Goal: Information Seeking & Learning: Learn about a topic

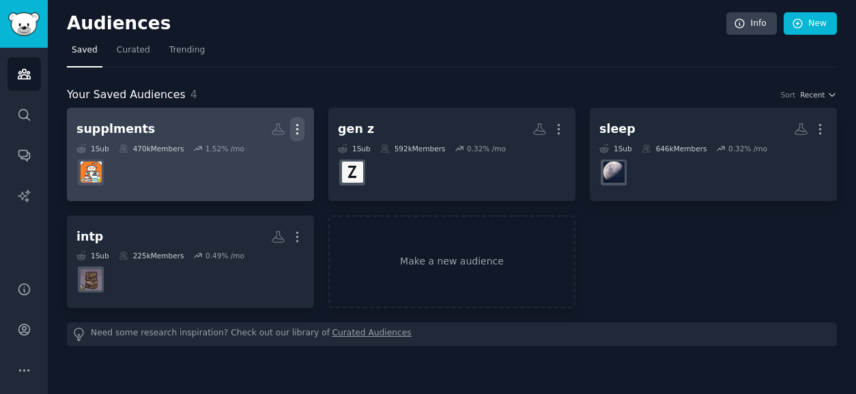
click at [300, 129] on icon "button" at bounding box center [297, 129] width 14 height 14
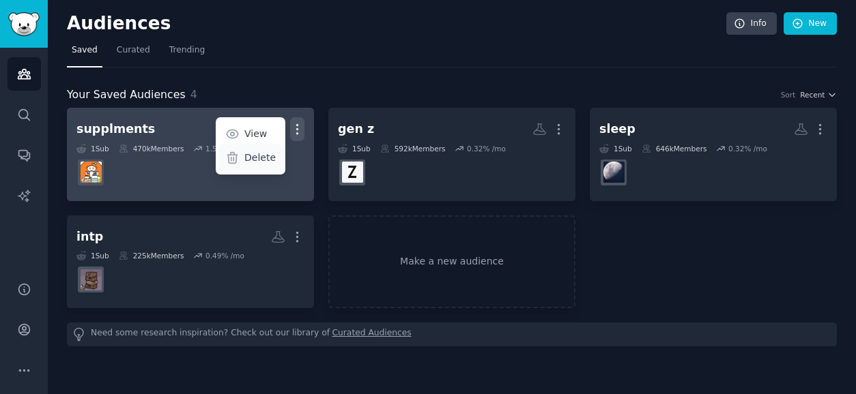
click at [270, 161] on p "Delete" at bounding box center [259, 158] width 31 height 14
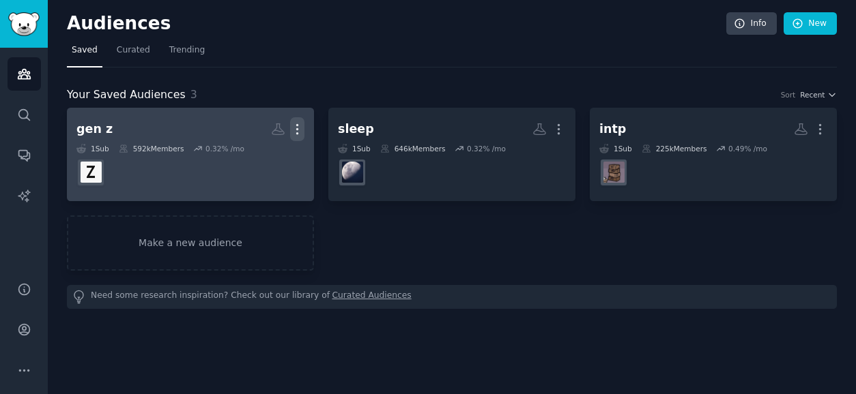
click at [298, 128] on icon "button" at bounding box center [297, 129] width 14 height 14
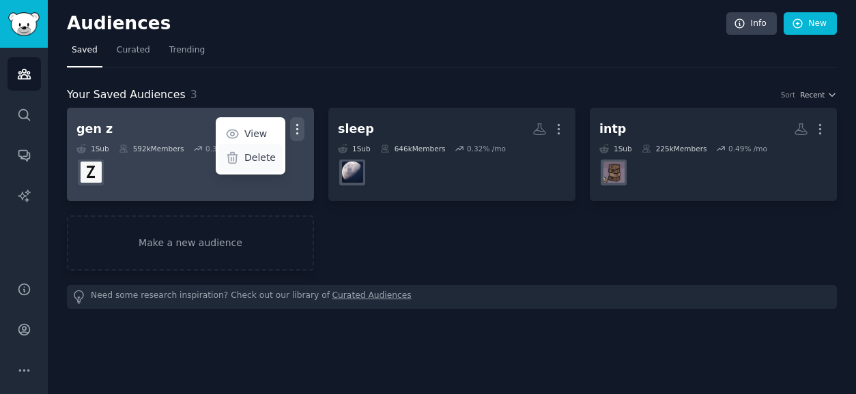
click at [253, 159] on p "Delete" at bounding box center [259, 158] width 31 height 14
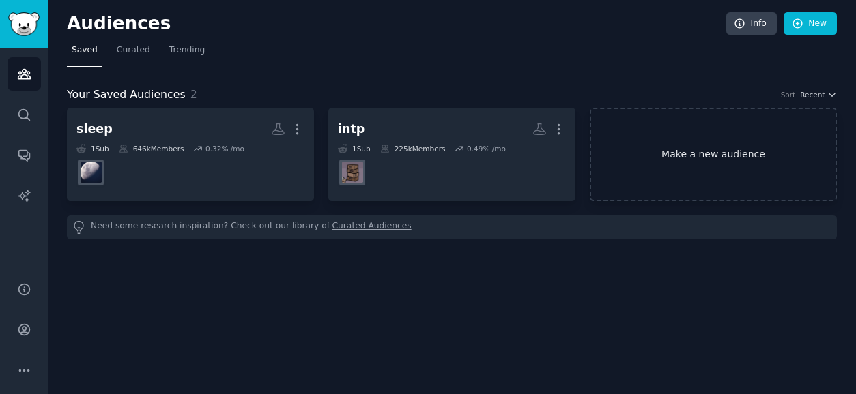
click at [684, 149] on link "Make a new audience" at bounding box center [713, 154] width 247 height 93
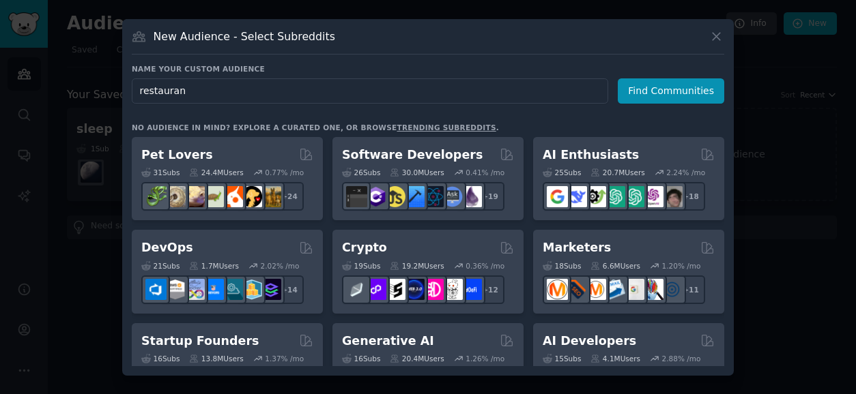
type input "restaurant"
click button "Find Communities" at bounding box center [671, 90] width 106 height 25
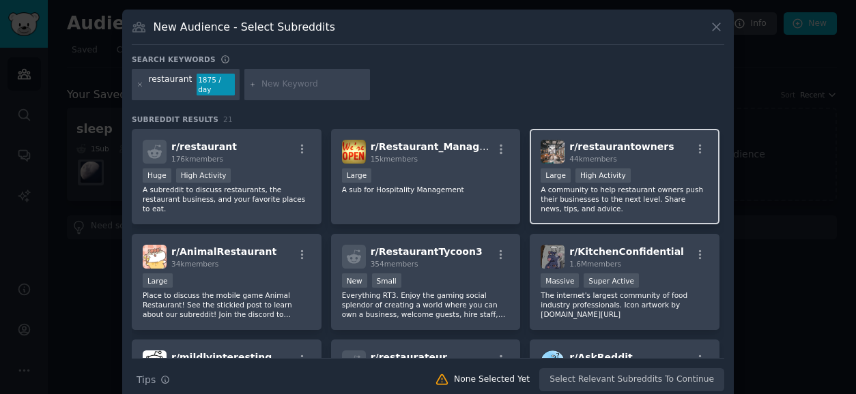
click at [560, 190] on p "A community to help restaurant owners push their businesses to the next level. …" at bounding box center [624, 199] width 168 height 29
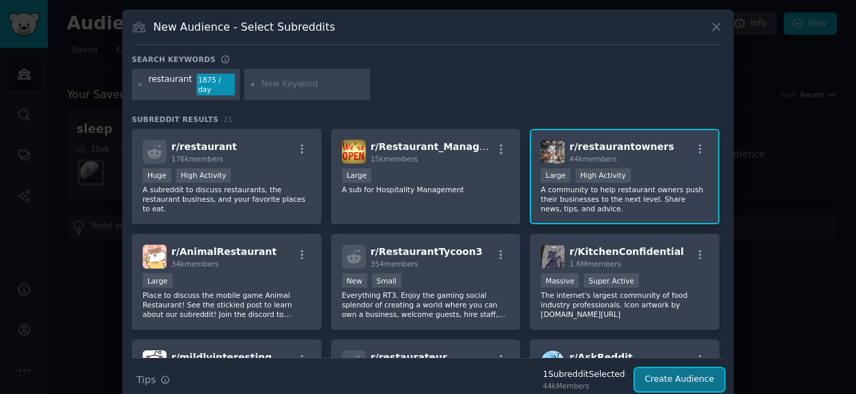
click at [662, 369] on button "Create Audience" at bounding box center [680, 380] width 90 height 23
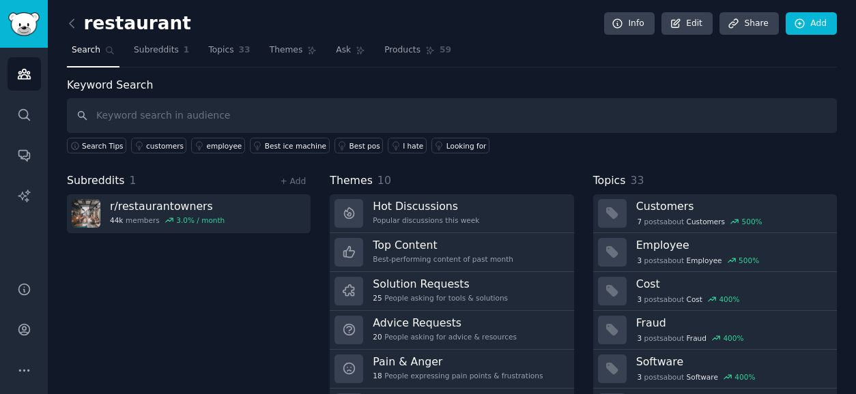
click at [480, 224] on link "Hot Discussions Popular discussions this week" at bounding box center [452, 213] width 244 height 39
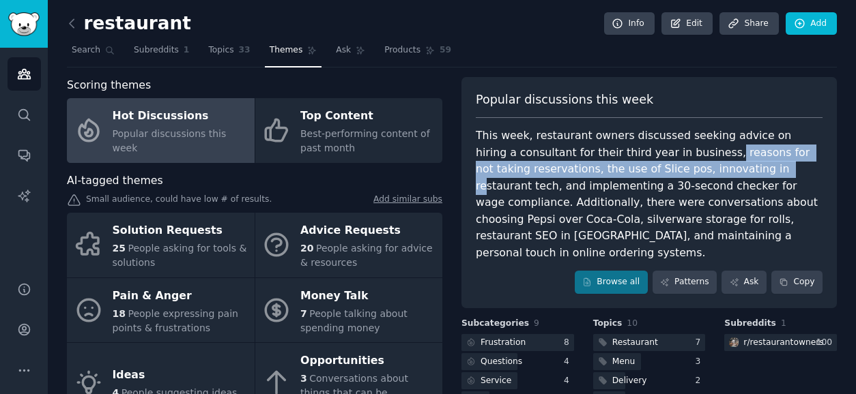
drag, startPoint x: 676, startPoint y: 152, endPoint x: 714, endPoint y: 163, distance: 40.4
click at [714, 163] on div "This week, restaurant owners discussed seeking advice on hiring a consultant fo…" at bounding box center [649, 195] width 347 height 134
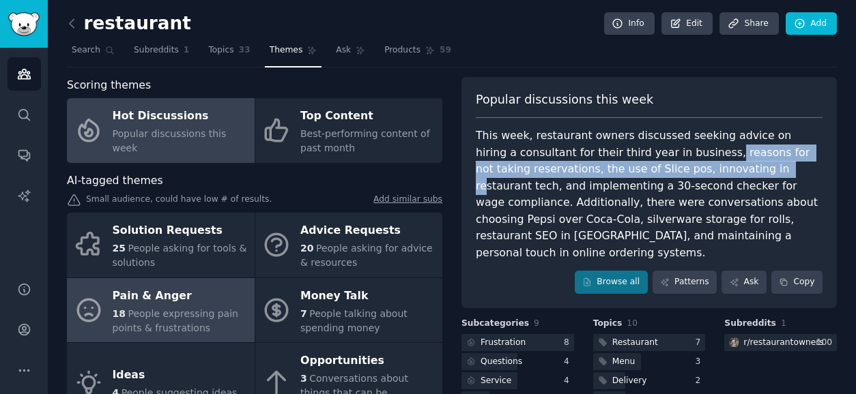
click at [200, 289] on div "Pain & Anger" at bounding box center [180, 296] width 135 height 22
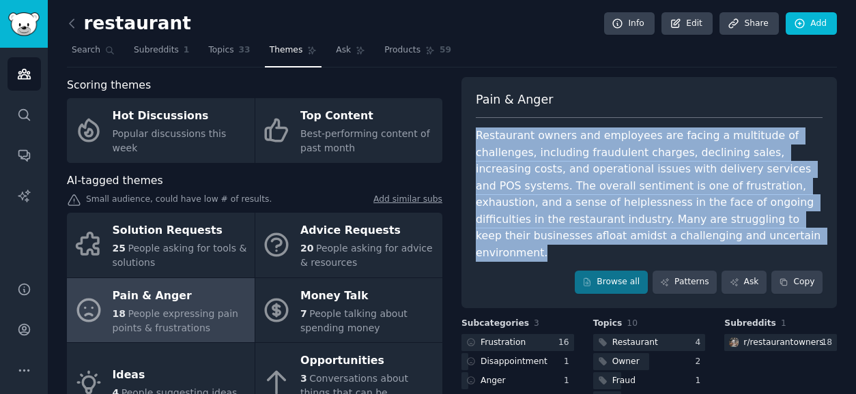
drag, startPoint x: 474, startPoint y: 135, endPoint x: 665, endPoint y: 237, distance: 216.4
click at [665, 237] on div "Restaurant owners and employees are facing a multitude of challenges, including…" at bounding box center [649, 195] width 347 height 134
copy div "Restaurant owners and employees are facing a multitude of challenges, including…"
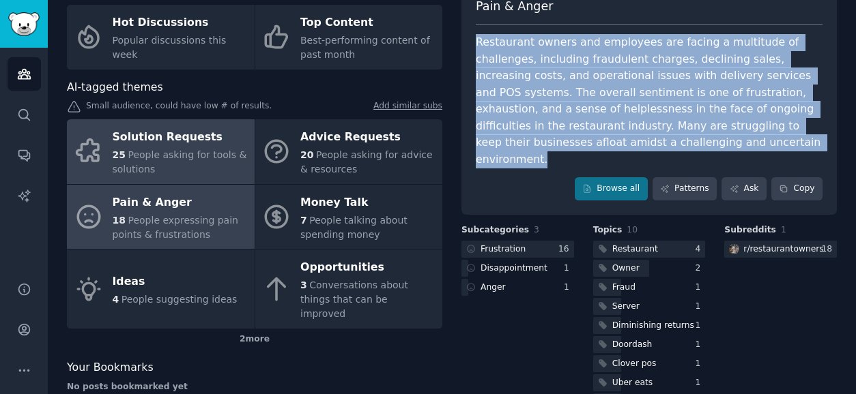
scroll to position [94, 0]
click at [167, 163] on div "25 People asking for tools & solutions" at bounding box center [180, 161] width 135 height 29
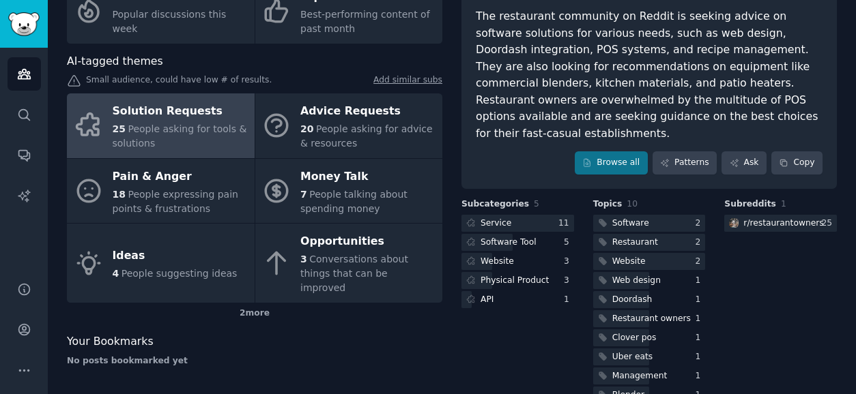
scroll to position [125, 0]
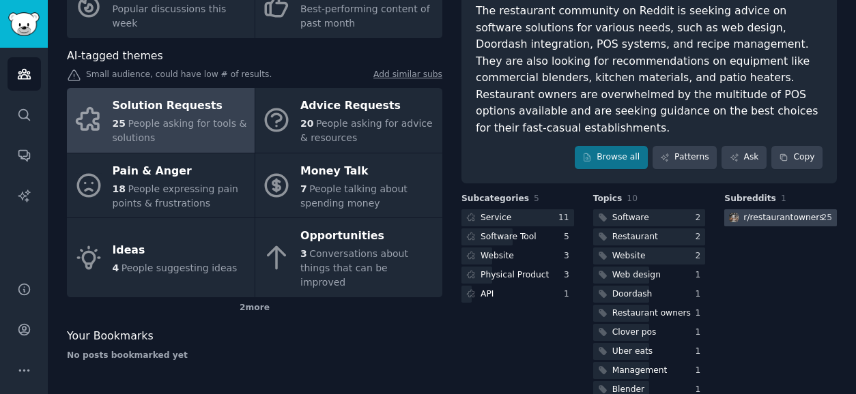
click at [748, 212] on div "r/ restaurantowners" at bounding box center [783, 218] width 80 height 12
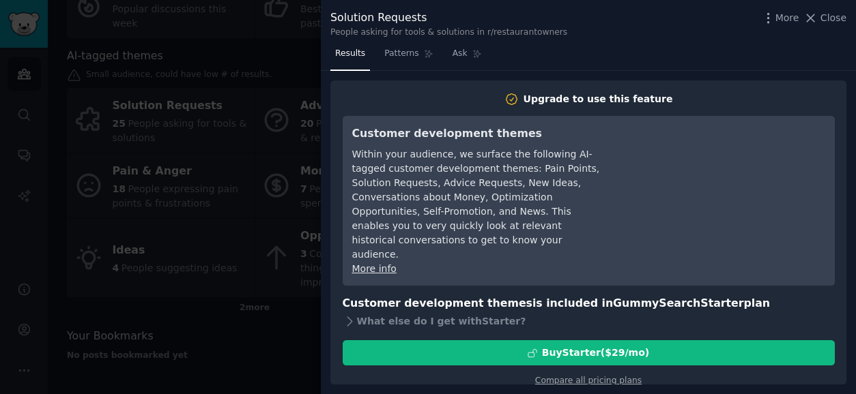
click at [285, 124] on div at bounding box center [428, 197] width 856 height 394
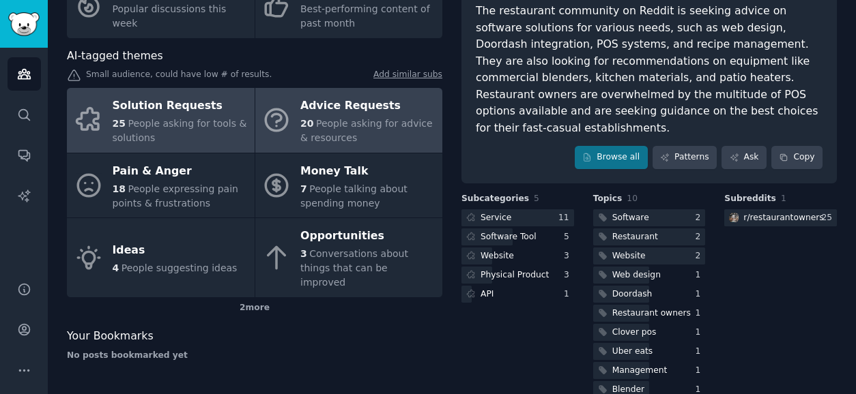
click at [312, 121] on div "20 People asking for advice & resources" at bounding box center [367, 131] width 135 height 29
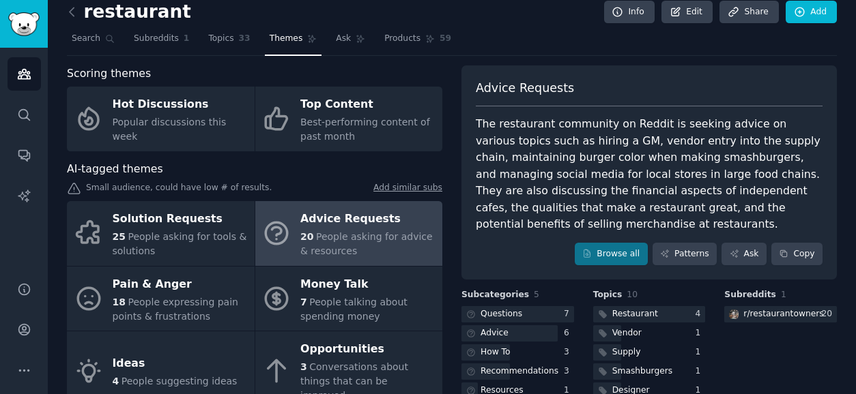
scroll to position [10, 0]
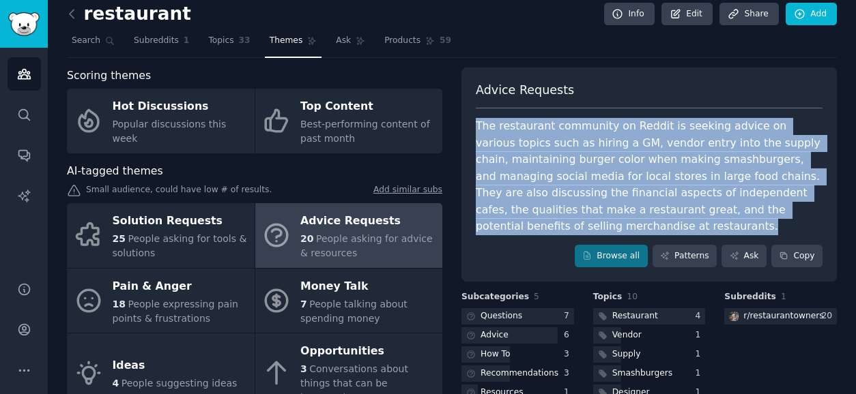
drag, startPoint x: 471, startPoint y: 126, endPoint x: 620, endPoint y: 225, distance: 178.7
click at [619, 225] on div "Advice Requests The restaurant community on Reddit is seeking advice on various…" at bounding box center [648, 175] width 375 height 215
copy div "The restaurant community on Reddit is seeking advice on various topics such as …"
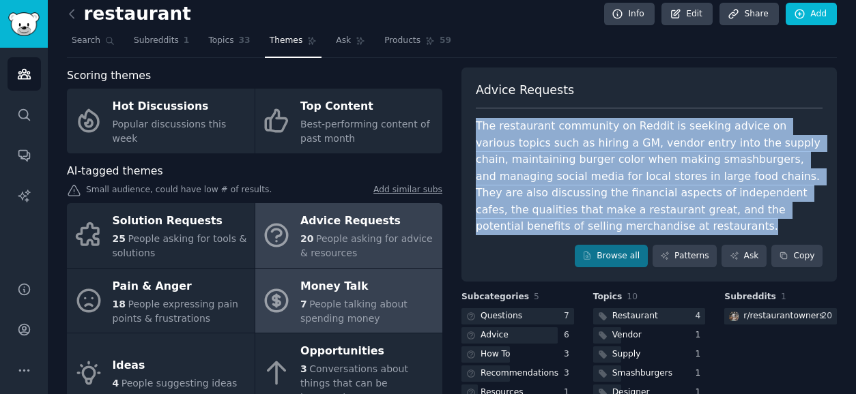
click at [323, 295] on div "Money Talk" at bounding box center [367, 287] width 135 height 22
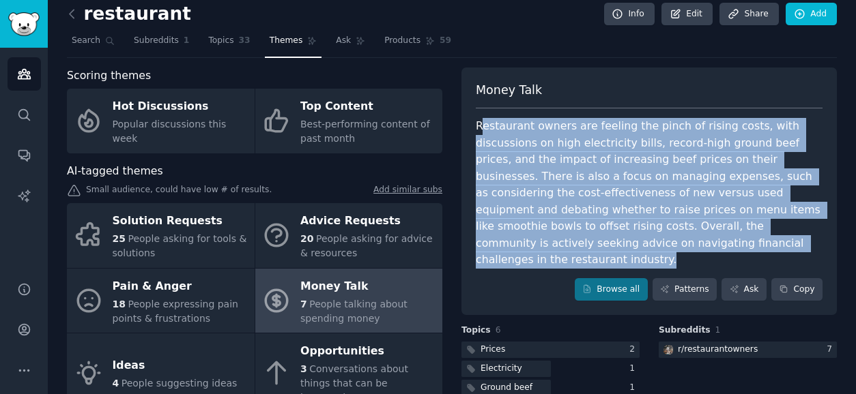
drag, startPoint x: 478, startPoint y: 128, endPoint x: 751, endPoint y: 249, distance: 298.8
click at [749, 250] on div "Restaurant owners are feeling the pinch of rising costs, with discussions on hi…" at bounding box center [649, 193] width 347 height 151
copy div "estaurant owners are feeling the pinch of rising costs, with discussions on hig…"
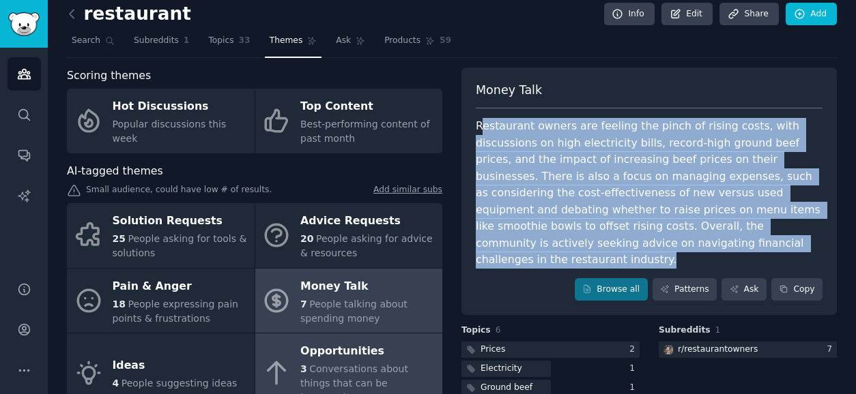
click at [371, 346] on div "Opportunities" at bounding box center [367, 352] width 135 height 22
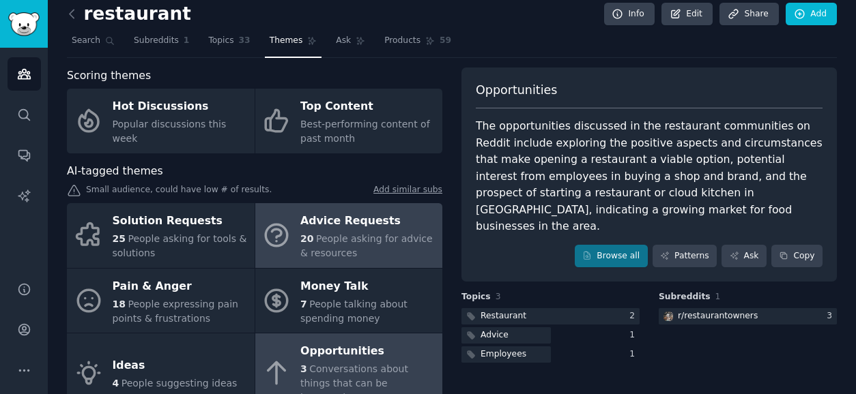
click at [357, 246] on div "20 People asking for advice & resources" at bounding box center [367, 246] width 135 height 29
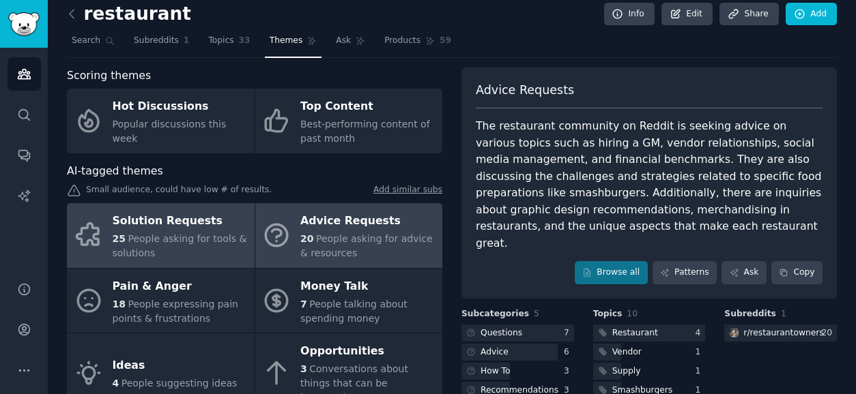
click at [219, 233] on div "25 People asking for tools & solutions" at bounding box center [180, 246] width 135 height 29
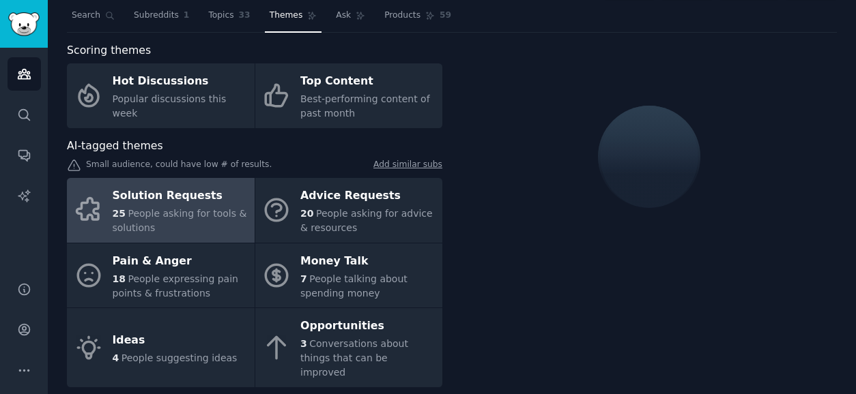
scroll to position [85, 0]
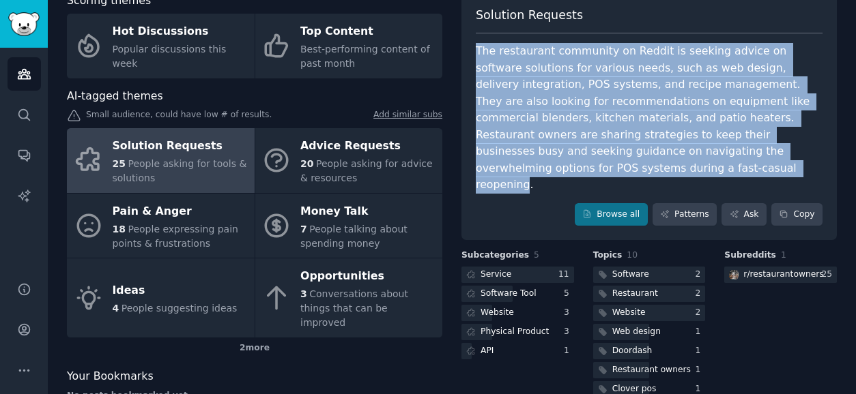
drag, startPoint x: 474, startPoint y: 54, endPoint x: 523, endPoint y: 164, distance: 121.0
click at [523, 164] on div "The restaurant community on Reddit is seeking advice on software solutions for …" at bounding box center [649, 118] width 347 height 151
copy div "The restaurant community on Reddit is seeking advice on software solutions for …"
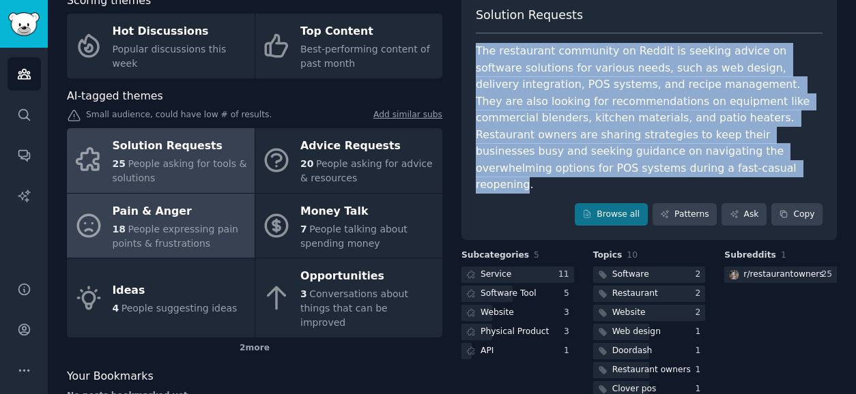
click at [169, 225] on span "People expressing pain points & frustrations" at bounding box center [176, 236] width 126 height 25
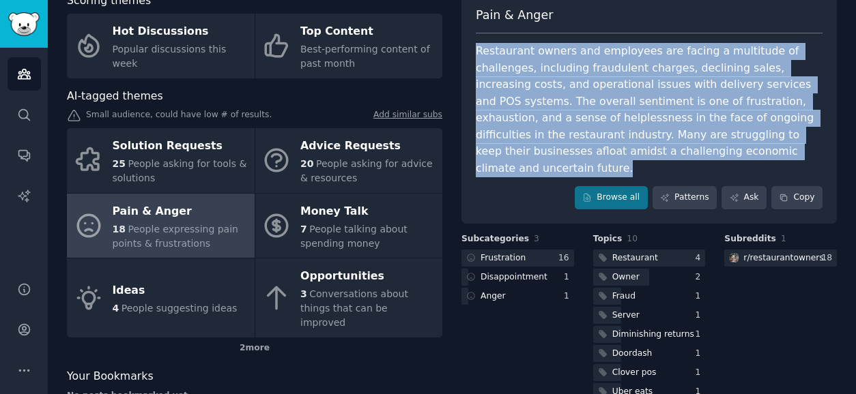
drag, startPoint x: 474, startPoint y: 49, endPoint x: 767, endPoint y: 154, distance: 311.5
click at [766, 154] on div "Restaurant owners and employees are facing a multitude of challenges, including…" at bounding box center [649, 110] width 347 height 134
copy div "Restaurant owners and employees are facing a multitude of challenges, including…"
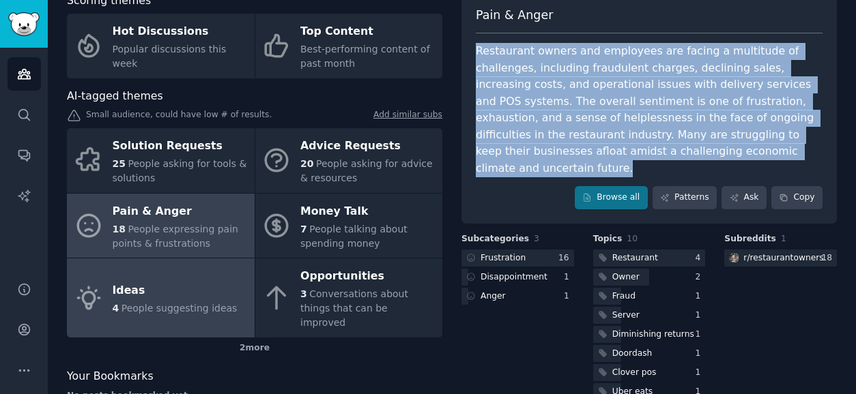
click at [175, 284] on div "Ideas" at bounding box center [175, 291] width 125 height 22
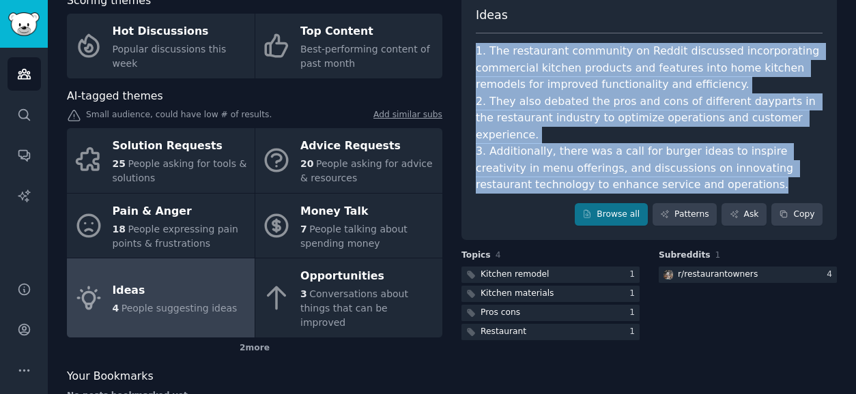
drag, startPoint x: 474, startPoint y: 53, endPoint x: 779, endPoint y: 174, distance: 327.5
click at [779, 174] on div "1. The restaurant community on Reddit discussed incorporating commercial kitche…" at bounding box center [649, 118] width 347 height 151
copy div "1. The restaurant community on Reddit discussed incorporating commercial kitche…"
click at [613, 203] on link "Browse all" at bounding box center [611, 214] width 73 height 23
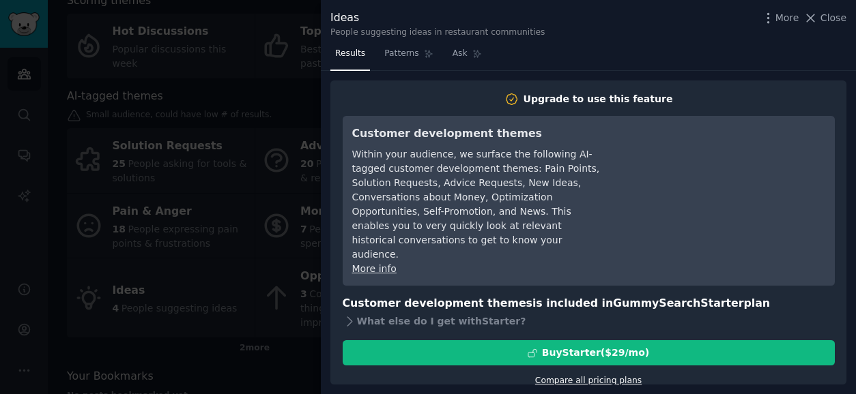
click at [578, 376] on link "Compare all pricing plans" at bounding box center [588, 381] width 106 height 10
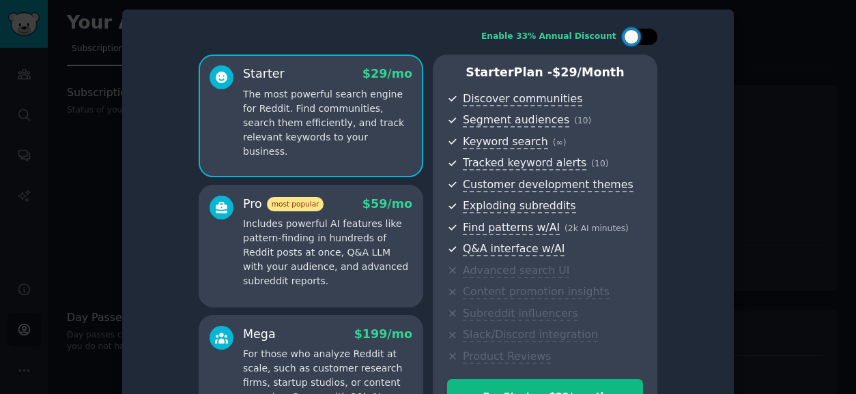
click at [624, 40] on div at bounding box center [631, 36] width 15 height 15
click at [636, 38] on div at bounding box center [634, 36] width 10 height 7
checkbox input "false"
click at [768, 50] on div at bounding box center [428, 197] width 856 height 394
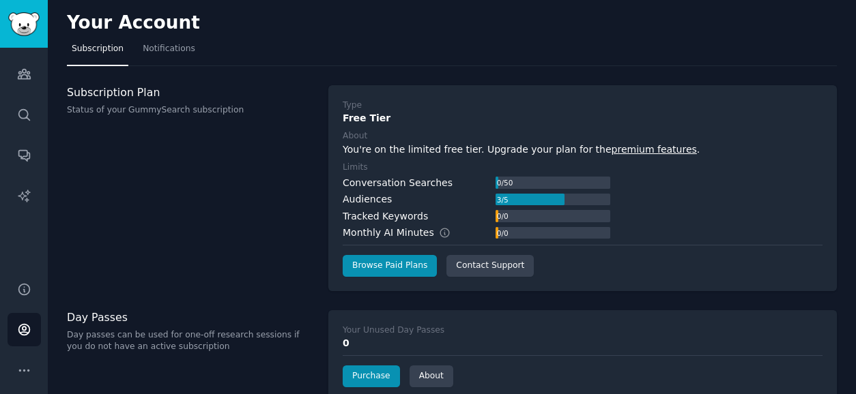
scroll to position [88, 0]
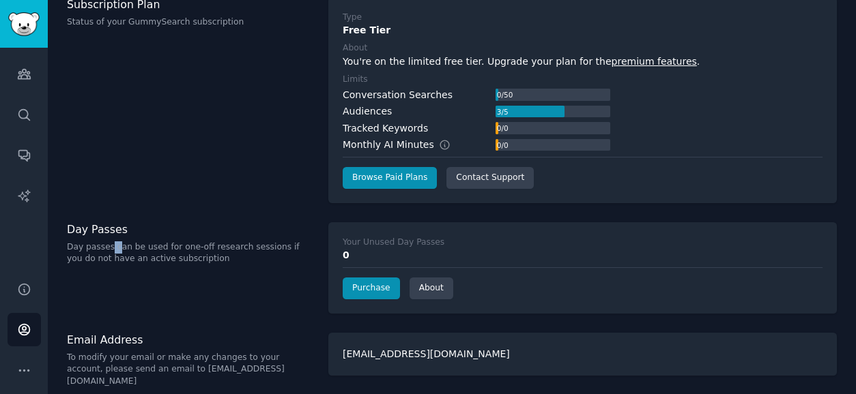
drag, startPoint x: 111, startPoint y: 249, endPoint x: 117, endPoint y: 244, distance: 8.2
click at [117, 244] on p "Day passes can be used for one-off research sessions if you do not have an acti…" at bounding box center [190, 254] width 247 height 24
click at [360, 289] on link "Purchase" at bounding box center [371, 289] width 57 height 22
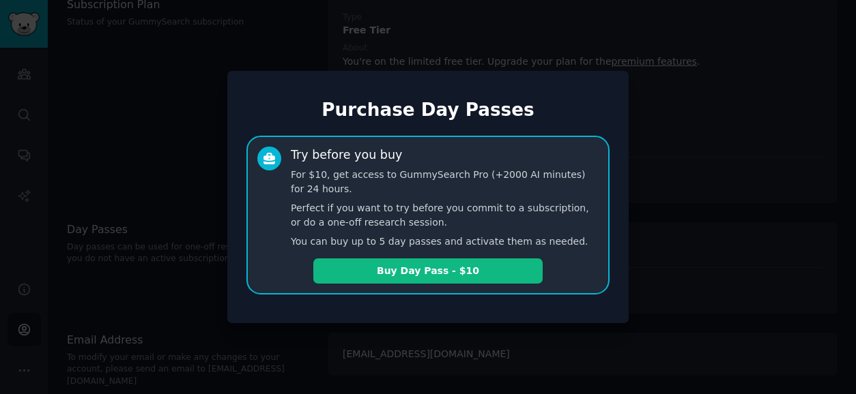
click at [672, 128] on div at bounding box center [428, 197] width 856 height 394
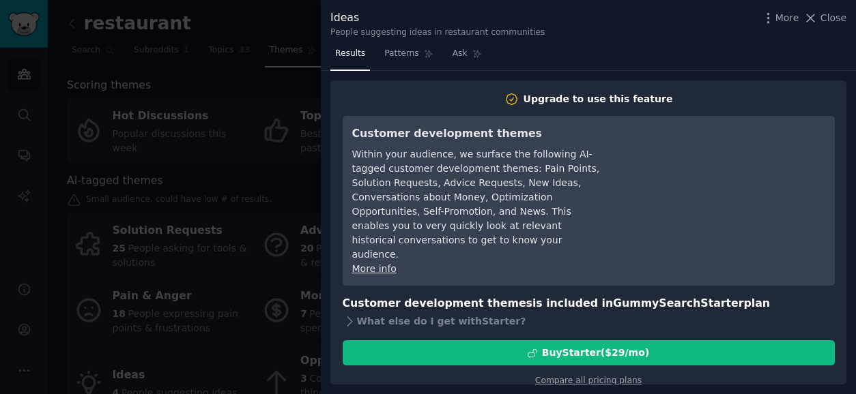
click at [294, 32] on div at bounding box center [428, 197] width 856 height 394
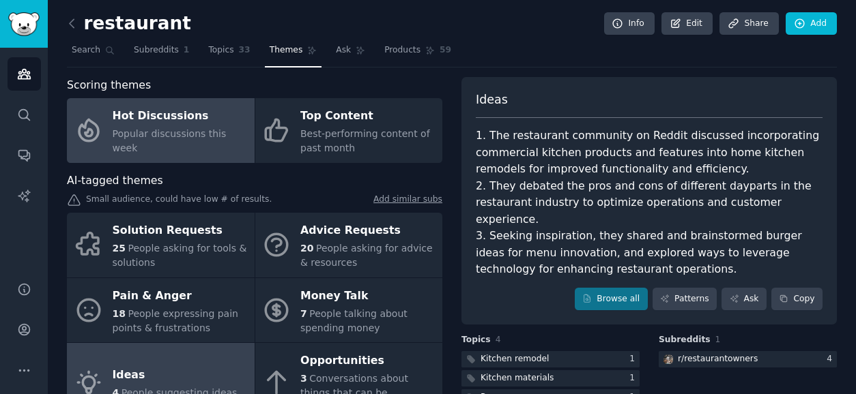
click at [148, 128] on div "Hot Discussions" at bounding box center [180, 117] width 135 height 22
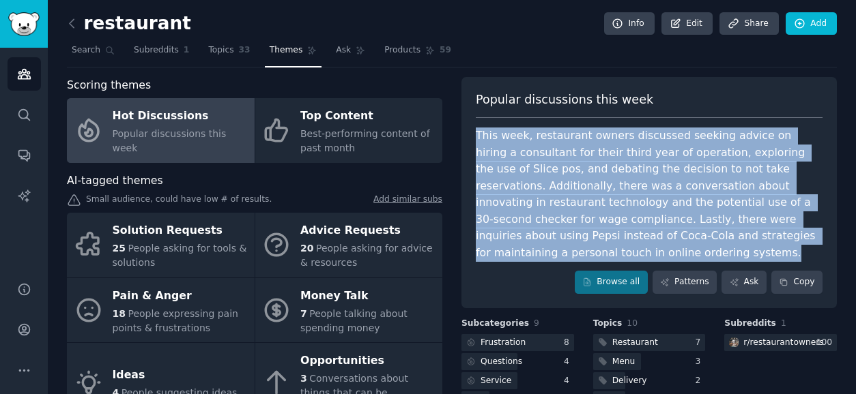
drag, startPoint x: 526, startPoint y: 258, endPoint x: 474, endPoint y: 137, distance: 131.7
click at [476, 137] on div "This week, restaurant owners discussed seeking advice on hiring a consultant fo…" at bounding box center [649, 195] width 347 height 134
copy div "This week, restaurant owners discussed seeking advice on hiring a consultant fo…"
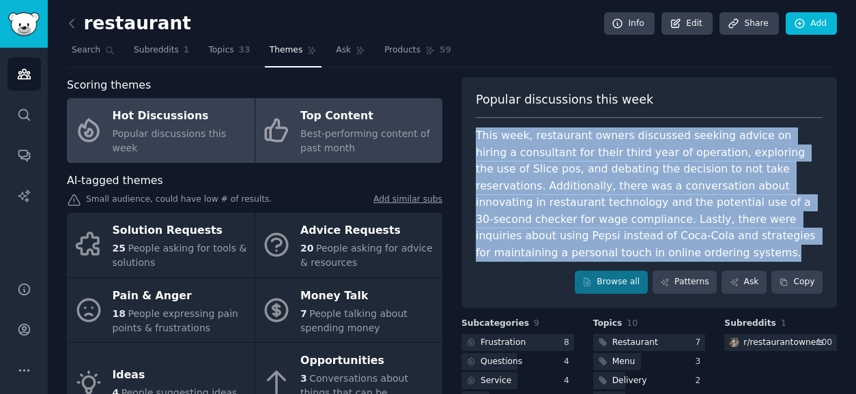
click at [347, 156] on link "Top Content Best-performing content of past month" at bounding box center [349, 130] width 188 height 65
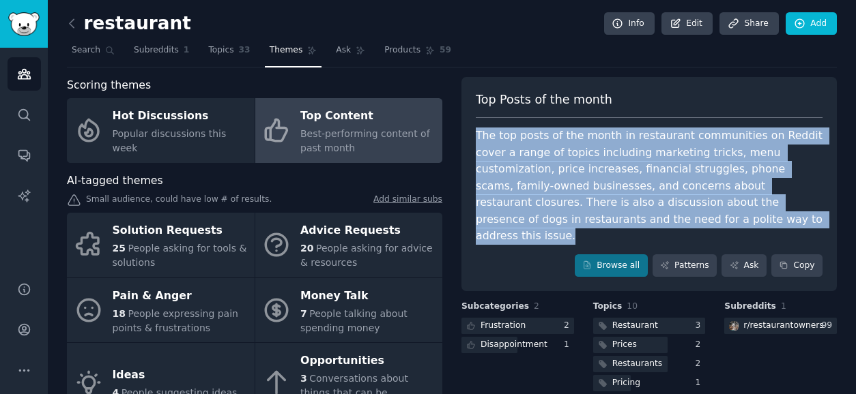
drag, startPoint x: 623, startPoint y: 220, endPoint x: 468, endPoint y: 140, distance: 174.3
click at [468, 140] on div "Top Posts of the month The top posts of the month in restaurant communities on …" at bounding box center [648, 184] width 375 height 215
copy div "The top posts of the month in restaurant communities on Reddit cover a range of…"
